Goal: Task Accomplishment & Management: Manage account settings

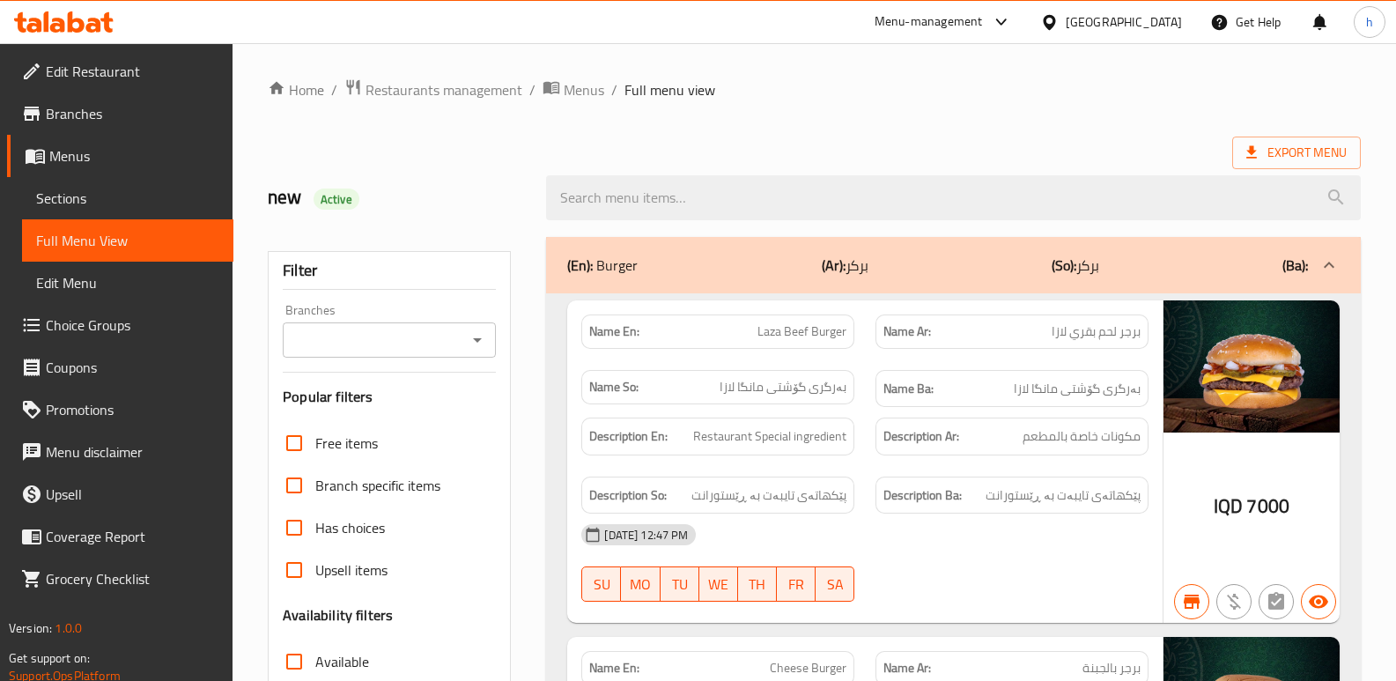
click at [90, 21] on icon at bounding box center [93, 25] width 15 height 15
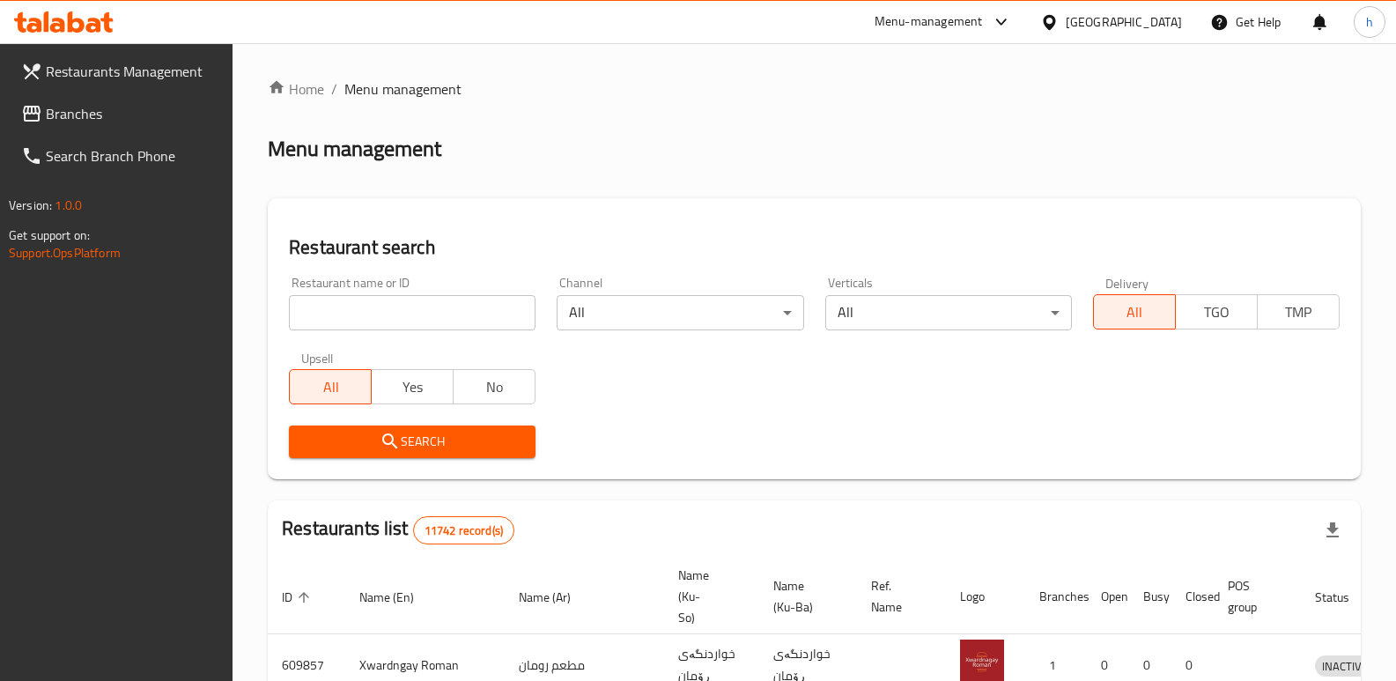
click at [93, 129] on link "Branches" at bounding box center [120, 113] width 226 height 42
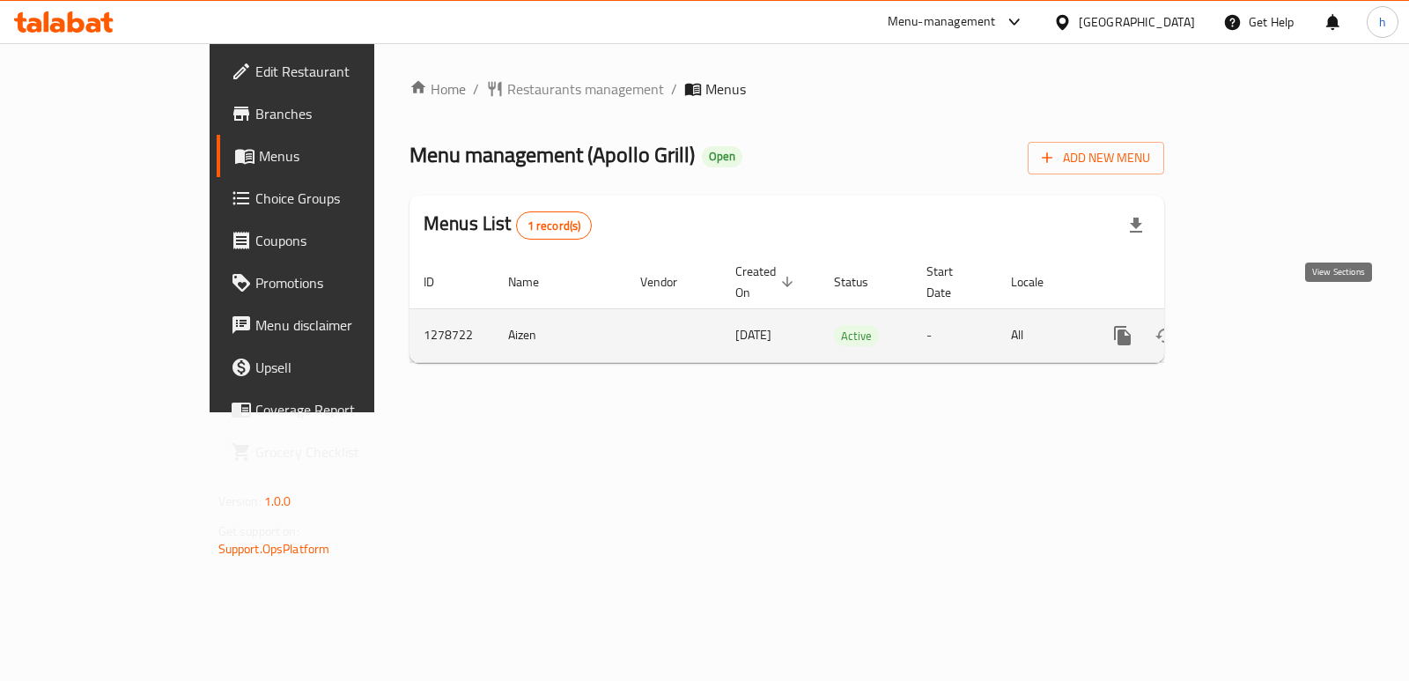
click at [1258, 328] on icon "enhanced table" at bounding box center [1250, 336] width 16 height 16
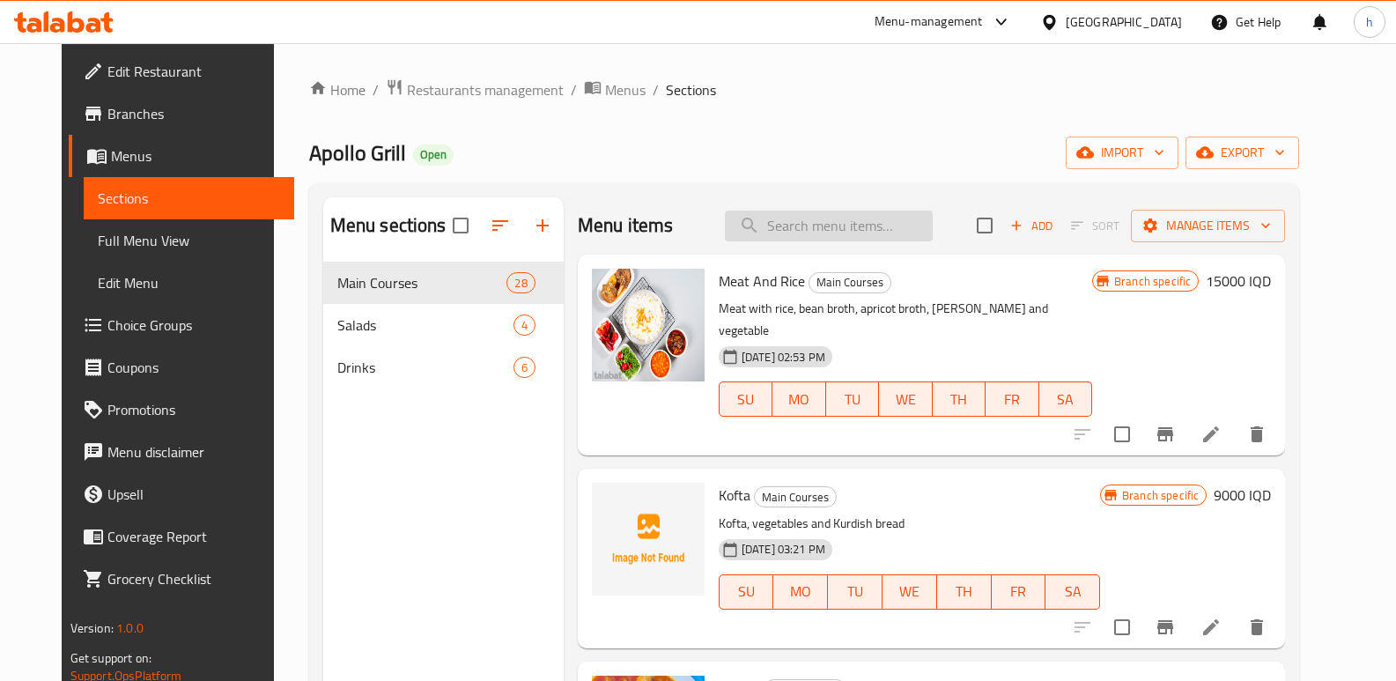
click at [854, 213] on input "search" at bounding box center [829, 226] width 208 height 31
paste input "Fish With Butter And Lemon"
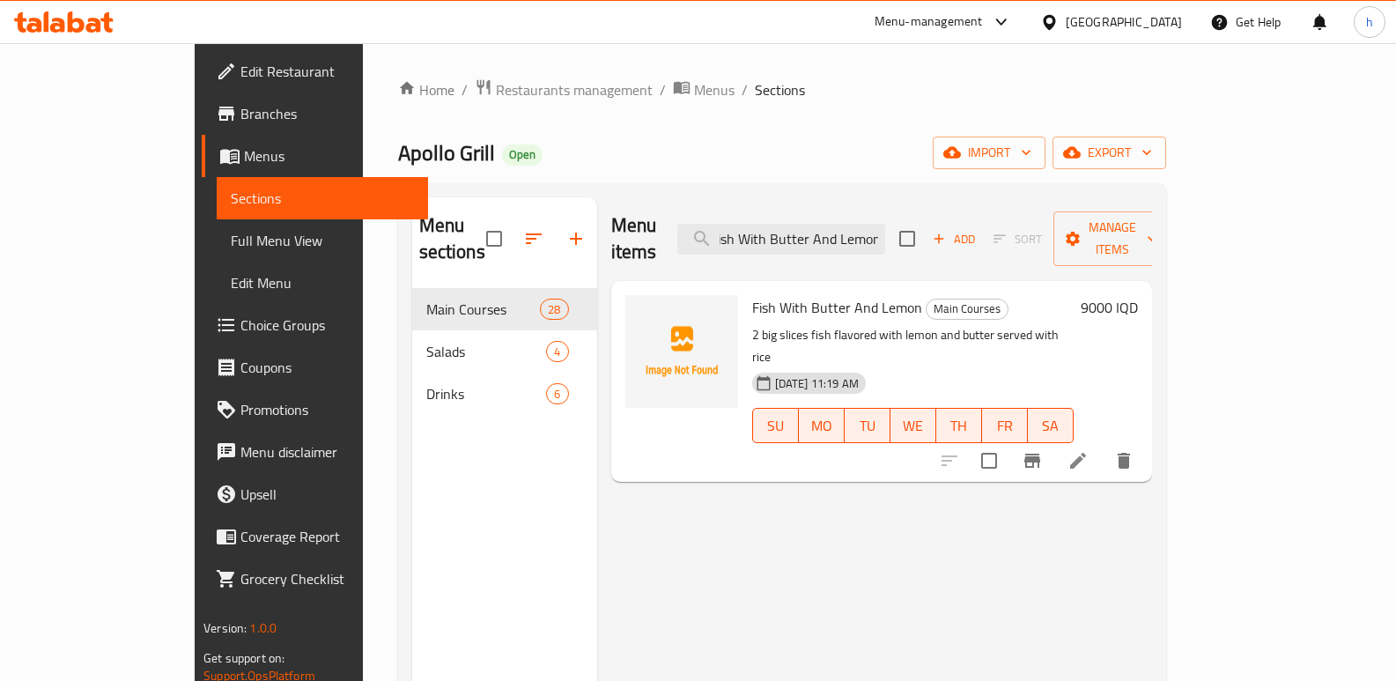
type input "Fish With Butter And Lemon"
drag, startPoint x: 790, startPoint y: 223, endPoint x: 1038, endPoint y: 205, distance: 248.2
click at [1038, 205] on div "Menu items Fish With Butter And Lemon Add Sort Manage items" at bounding box center [881, 239] width 541 height 84
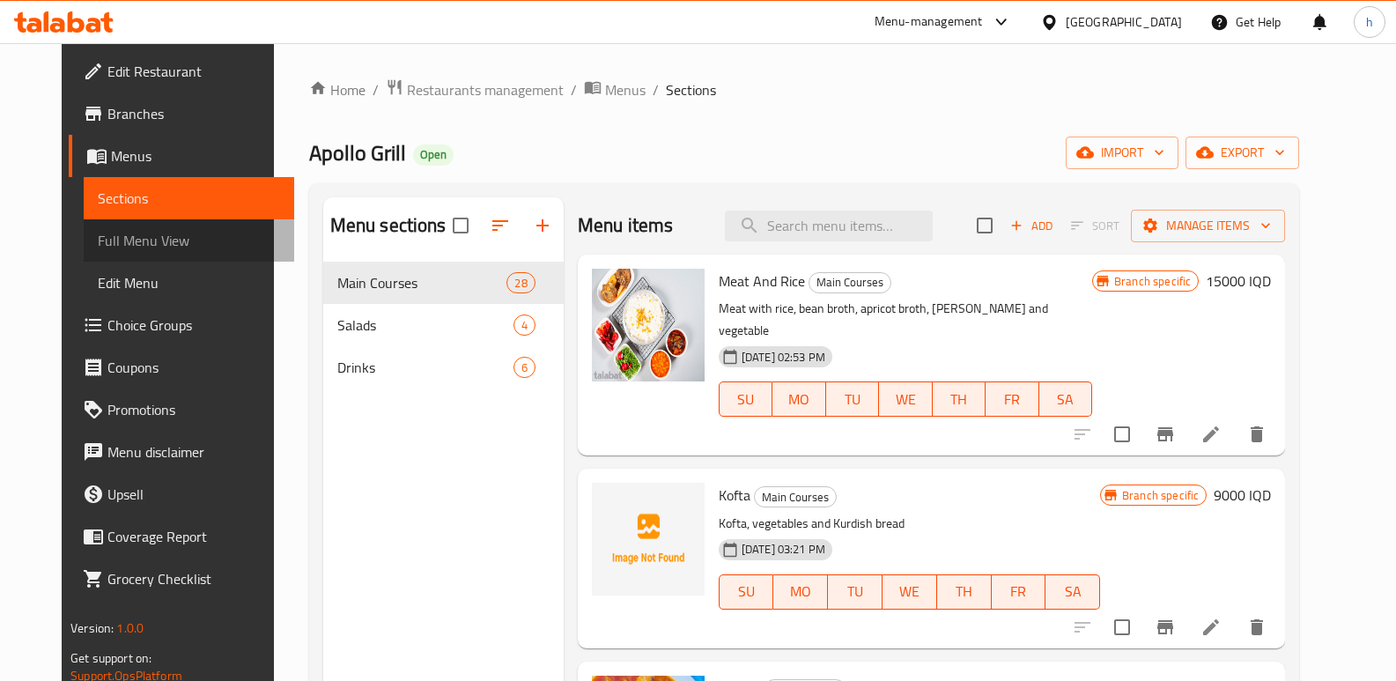
click at [124, 238] on span "Full Menu View" at bounding box center [189, 240] width 183 height 21
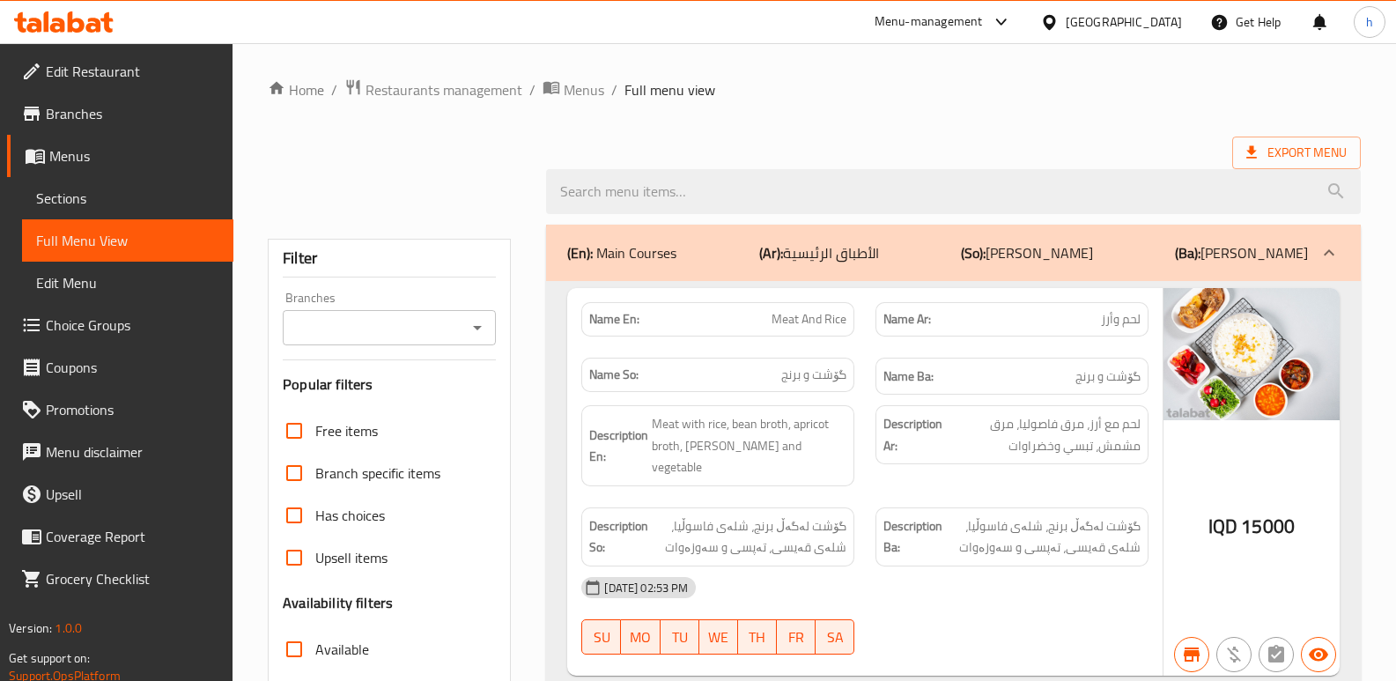
click at [343, 327] on input "Branches" at bounding box center [375, 327] width 174 height 25
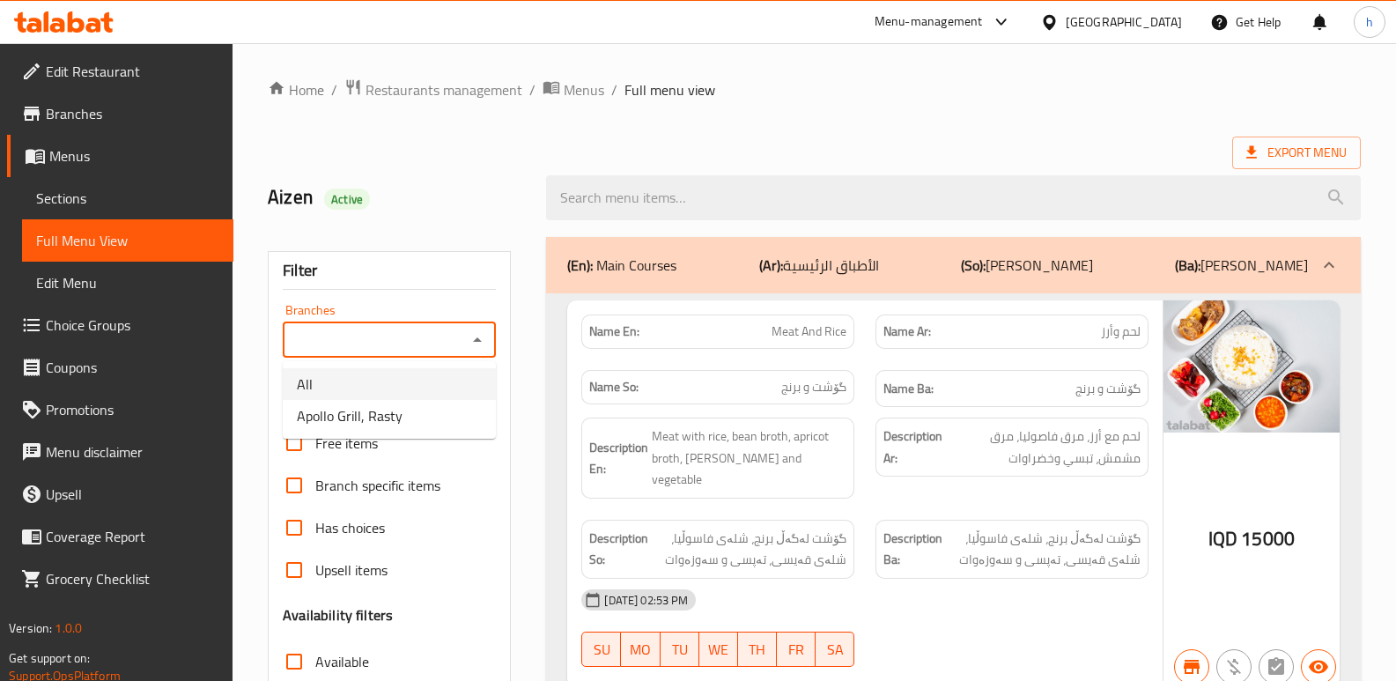
click at [414, 399] on li "All" at bounding box center [389, 384] width 213 height 32
click at [458, 337] on input "All" at bounding box center [375, 340] width 174 height 25
click at [470, 332] on icon "Open" at bounding box center [477, 339] width 21 height 21
click at [398, 415] on span "Apollo Grill, Rasty" at bounding box center [350, 415] width 106 height 21
type input "Apollo Grill, Rasty"
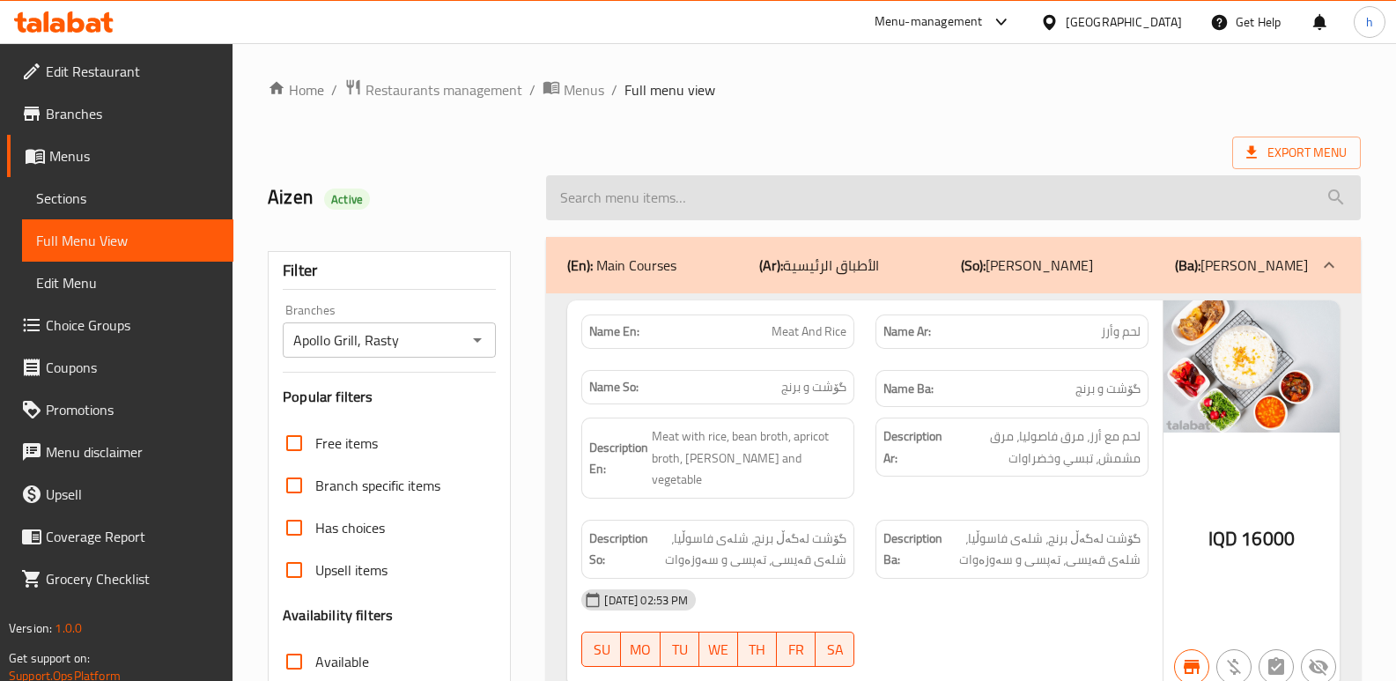
click at [651, 194] on input "search" at bounding box center [953, 197] width 815 height 45
paste input "Fish With Butter And Lemon"
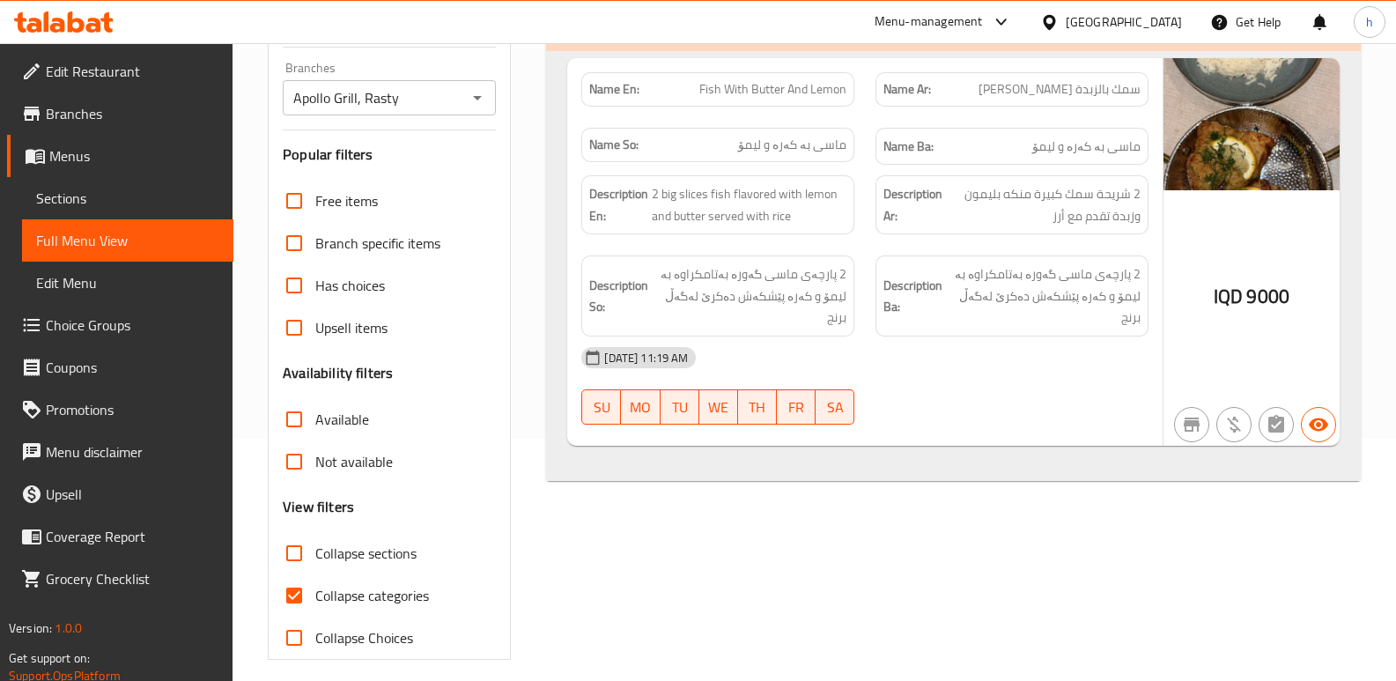
scroll to position [230, 0]
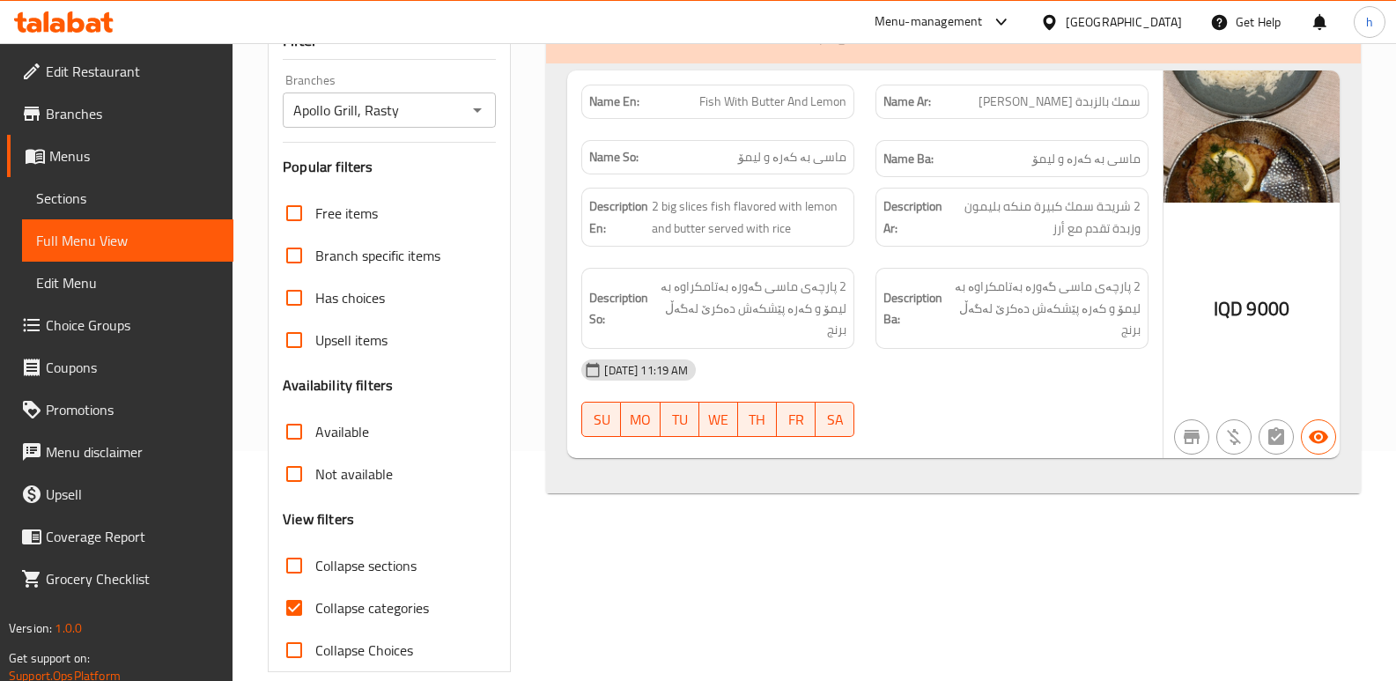
type input "Fish With Butter And Lemon"
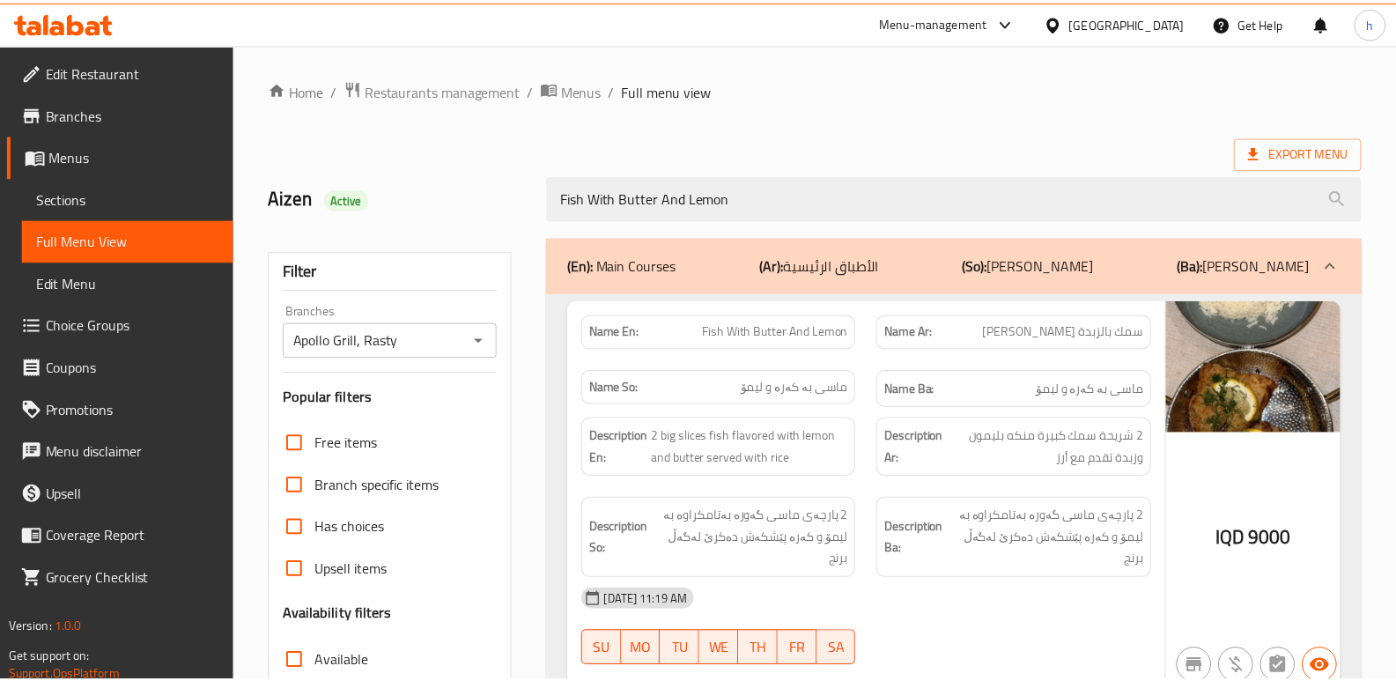
scroll to position [256, 0]
